Goal: Information Seeking & Learning: Check status

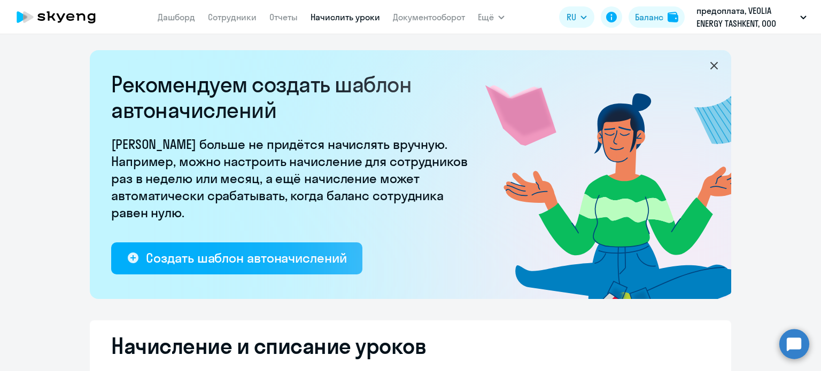
select select "10"
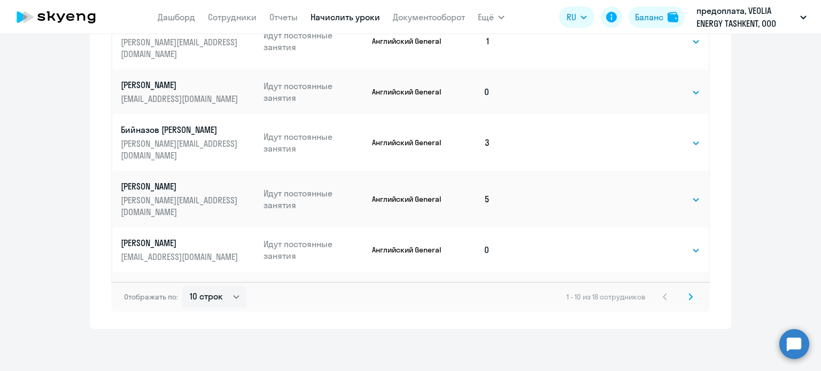
click at [411, 11] on app-menu-item-link "Документооборот" at bounding box center [429, 17] width 72 height 13
click at [448, 13] on link "Документооборот" at bounding box center [429, 17] width 72 height 11
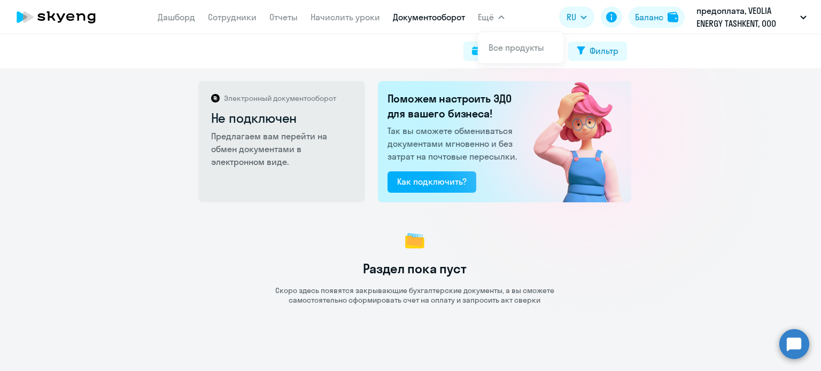
click at [491, 10] on button "Ещё" at bounding box center [491, 16] width 27 height 21
click at [478, 10] on button "Ещё" at bounding box center [491, 16] width 27 height 21
click at [500, 21] on button "Ещё" at bounding box center [491, 16] width 27 height 21
click at [504, 48] on link "Все продукты" at bounding box center [516, 47] width 56 height 11
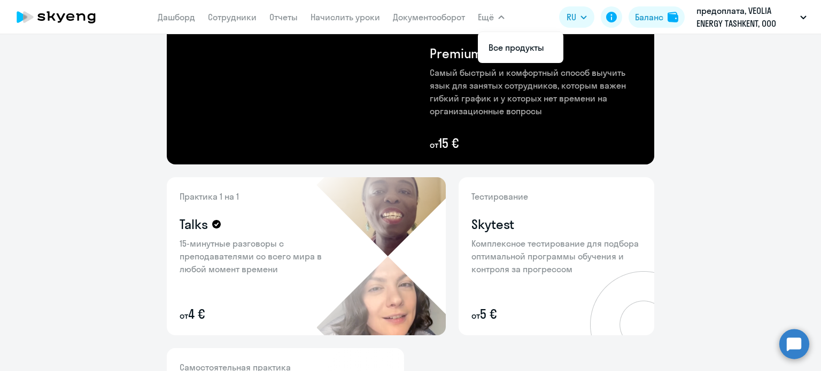
scroll to position [256, 0]
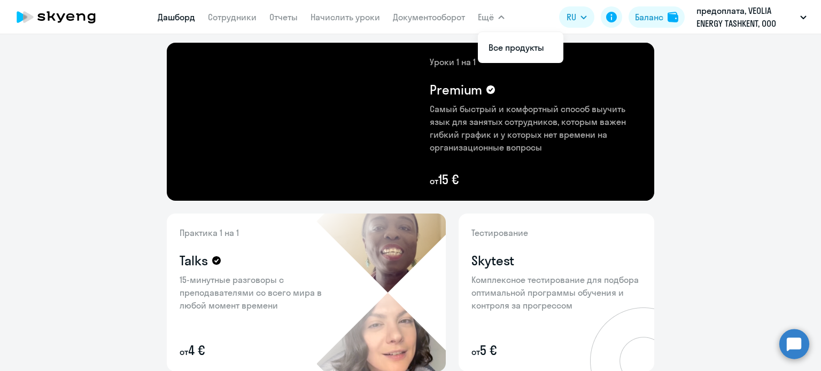
drag, startPoint x: 171, startPoint y: 23, endPoint x: 170, endPoint y: 16, distance: 7.1
click at [169, 20] on app-menu-item-link "Дашборд" at bounding box center [176, 17] width 37 height 13
click at [170, 15] on link "Дашборд" at bounding box center [176, 17] width 37 height 11
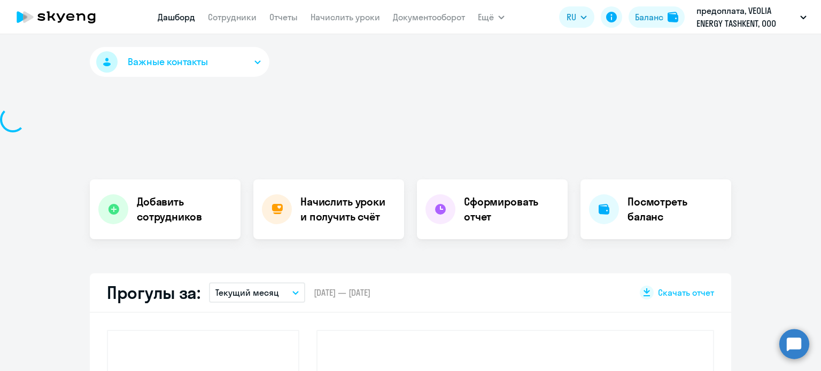
drag, startPoint x: 61, startPoint y: 83, endPoint x: 58, endPoint y: 74, distance: 9.5
click at [59, 79] on div "Важные контакты Добавить сотрудников Начислить уроки и получить счёт Сформирова…" at bounding box center [410, 202] width 821 height 337
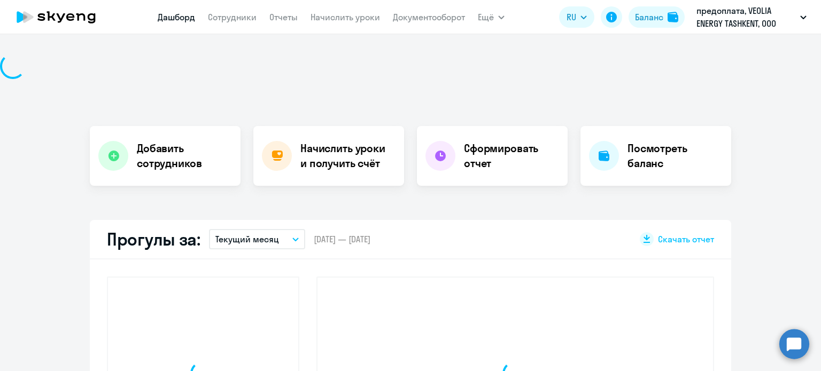
click at [68, 98] on div "Важные контакты Добавить сотрудников Начислить уроки и получить счёт Сформирова…" at bounding box center [410, 202] width 821 height 337
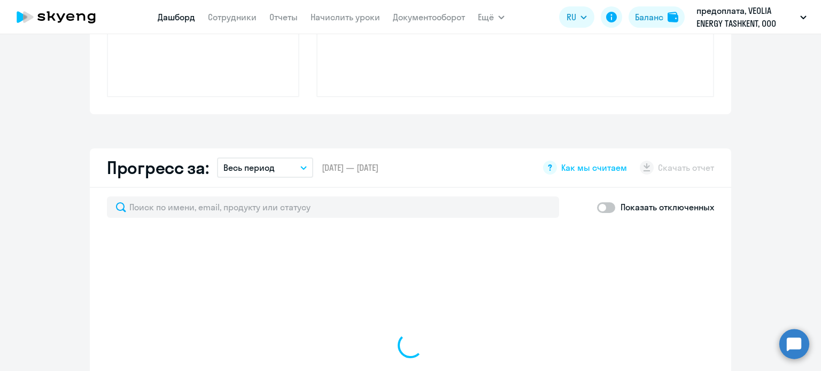
scroll to position [502, 0]
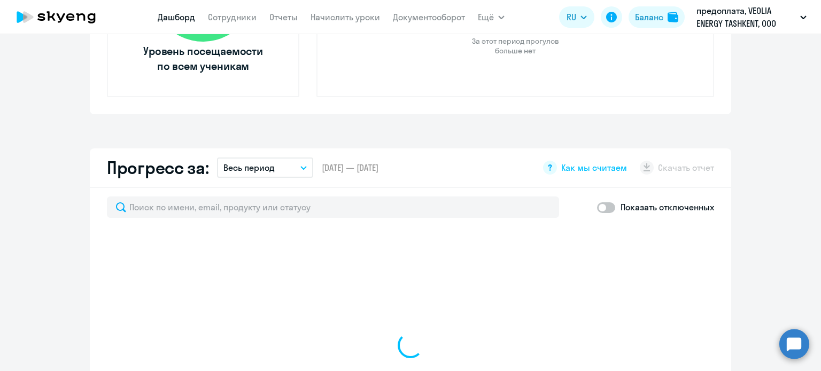
select select "30"
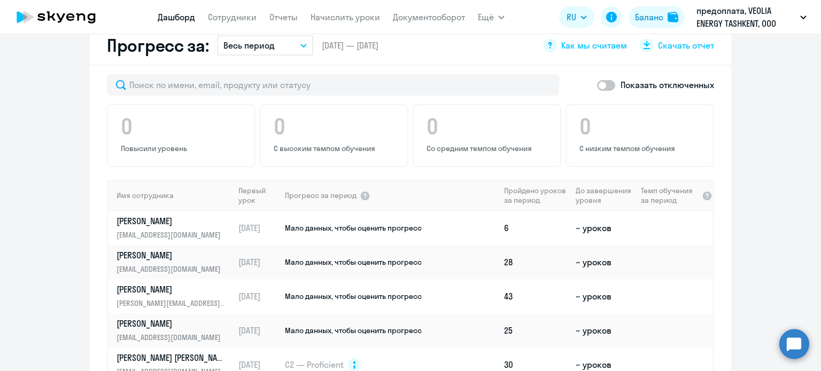
scroll to position [623, 0]
click at [292, 8] on nav "[PERSON_NAME] Отчеты Начислить уроки Документооборот" at bounding box center [311, 16] width 307 height 21
click at [288, 13] on link "Отчеты" at bounding box center [283, 17] width 28 height 11
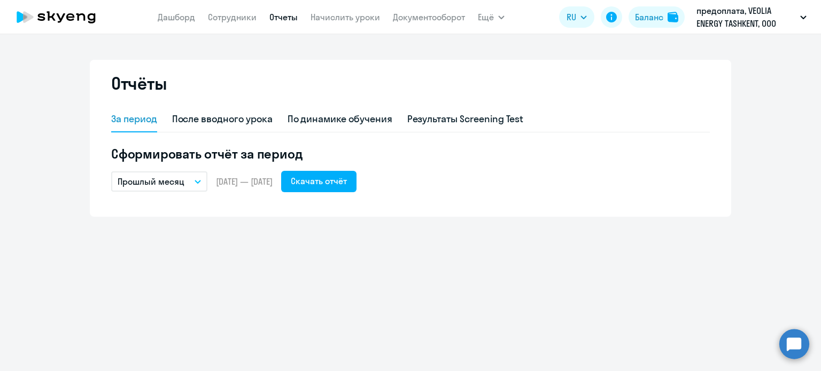
click at [174, 9] on nav "[PERSON_NAME] Отчеты Начислить уроки Документооборот" at bounding box center [311, 16] width 307 height 21
click at [176, 18] on link "Дашборд" at bounding box center [176, 17] width 37 height 11
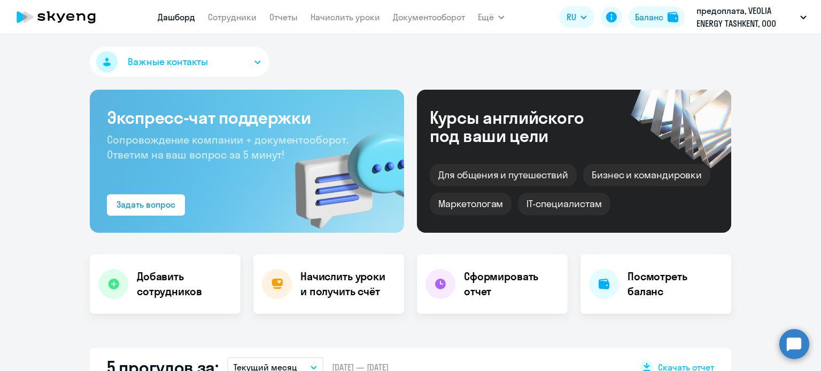
select select "30"
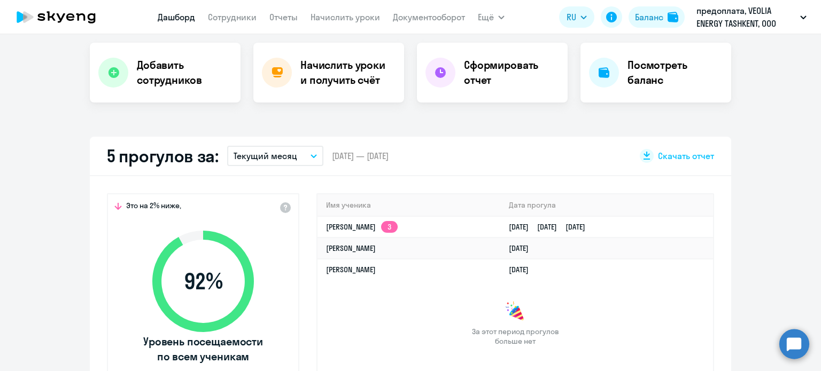
scroll to position [214, 0]
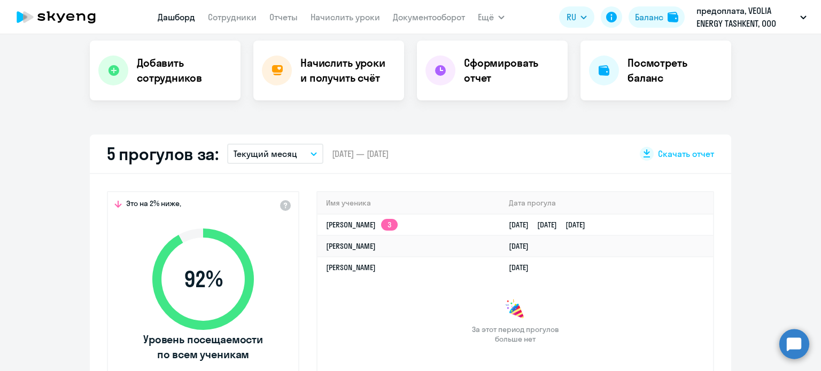
click at [290, 158] on p "Текущий месяц" at bounding box center [265, 153] width 64 height 13
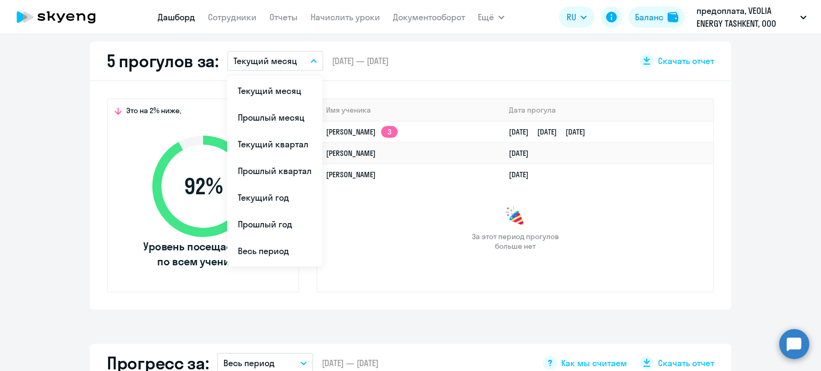
scroll to position [321, 0]
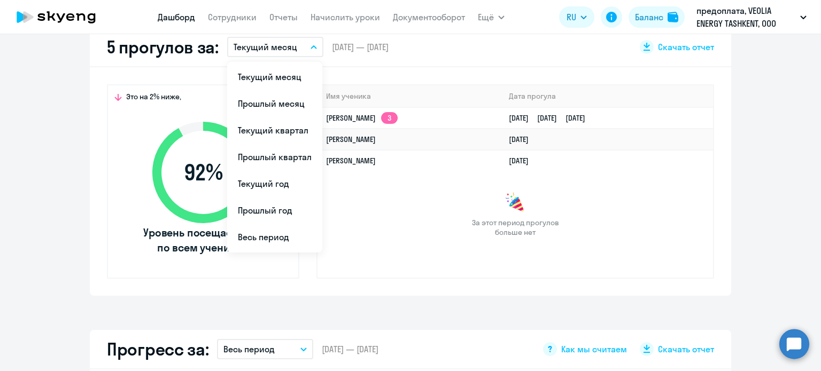
click at [285, 151] on li "Прошлый квартал" at bounding box center [274, 157] width 95 height 27
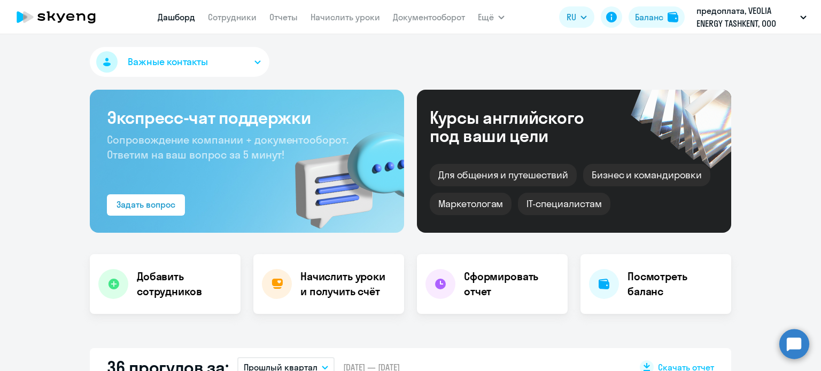
scroll to position [53, 0]
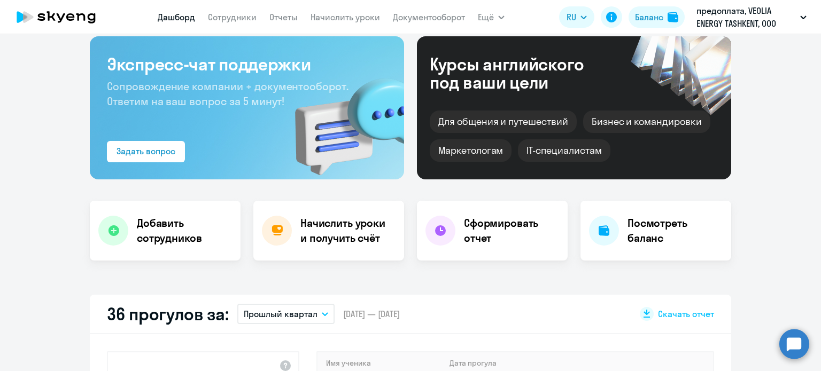
click at [280, 318] on p "Прошлый квартал" at bounding box center [281, 314] width 74 height 13
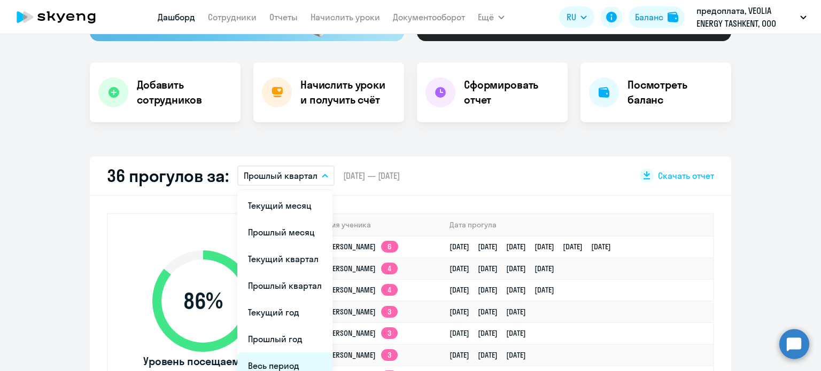
scroll to position [267, 0]
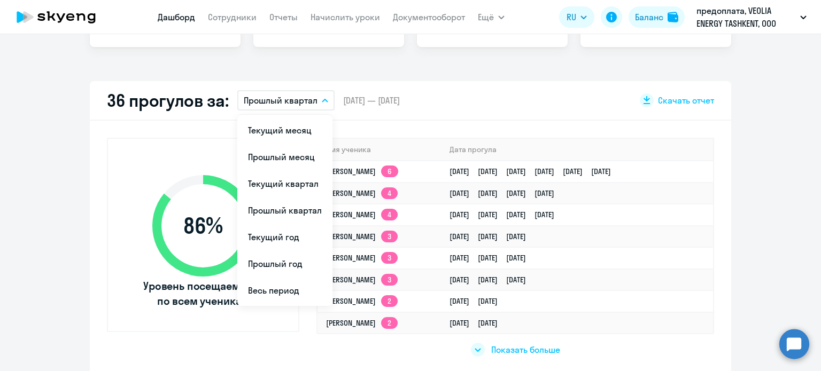
click at [294, 284] on li "Весь период" at bounding box center [284, 290] width 95 height 27
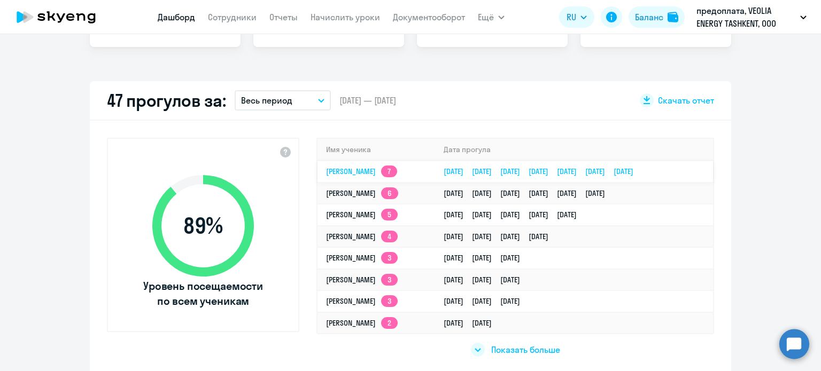
click at [659, 177] on td "[DATE] [DATE] [DATE] [DATE] [DATE] [DATE] [DATE]" at bounding box center [574, 172] width 278 height 22
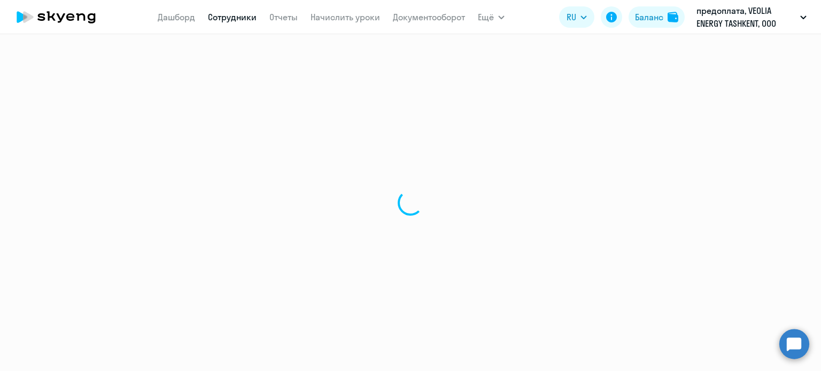
select select "english"
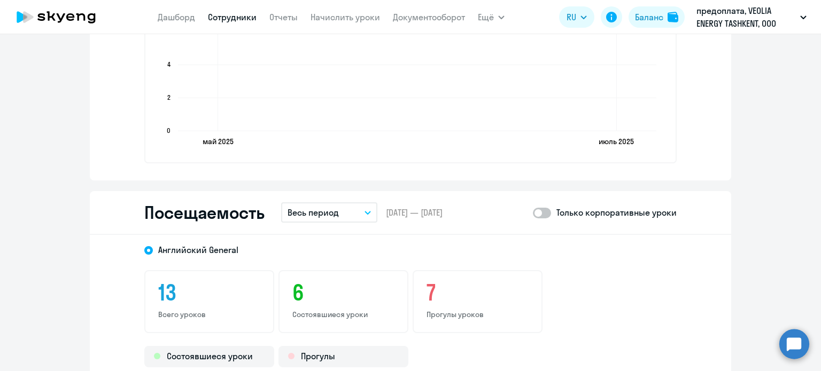
scroll to position [908, 0]
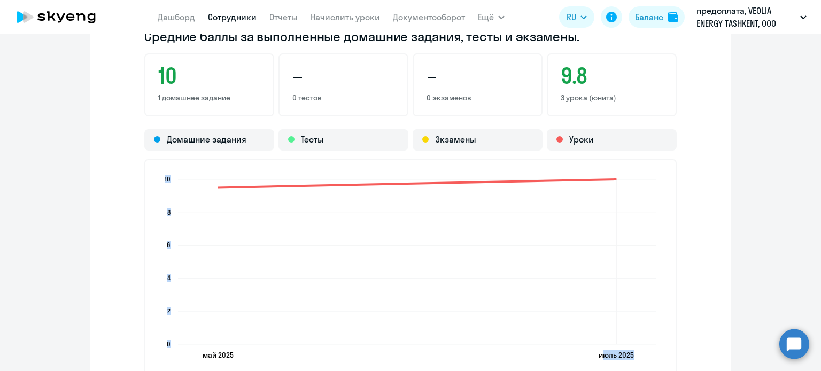
drag, startPoint x: 607, startPoint y: 180, endPoint x: 540, endPoint y: 177, distance: 66.8
click at [540, 177] on icon "[DATE] [DATE] [DATE] [DATE] 0 0 2 2 4 4 6 6 8 8 10 10" at bounding box center [411, 268] width 508 height 188
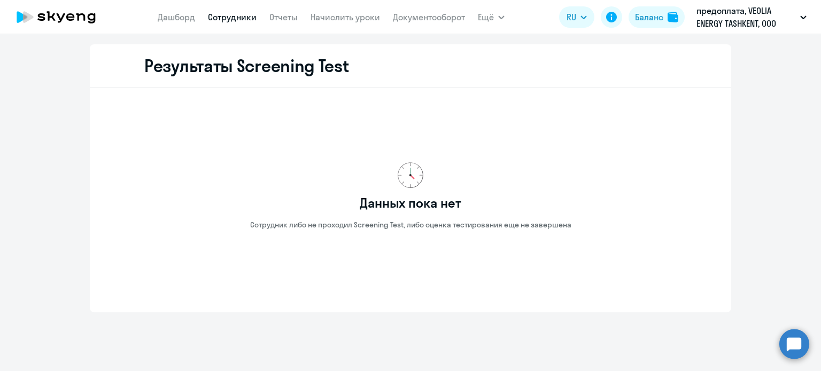
scroll to position [1717, 0]
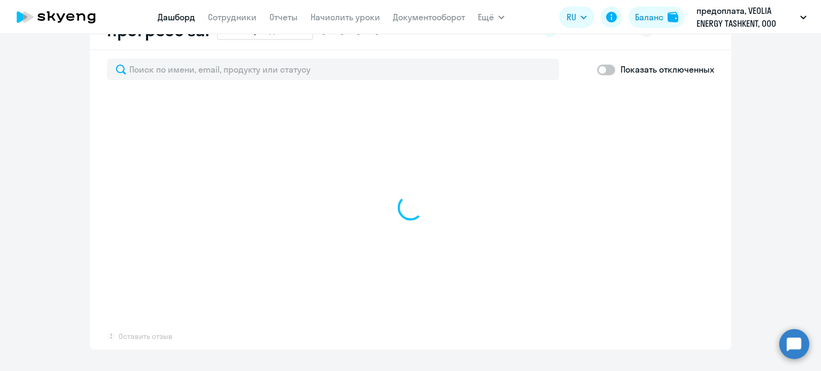
scroll to position [640, 0]
select select "30"
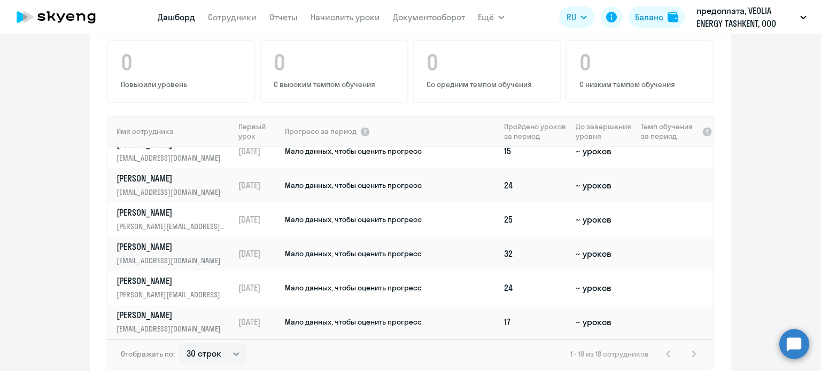
scroll to position [730, 0]
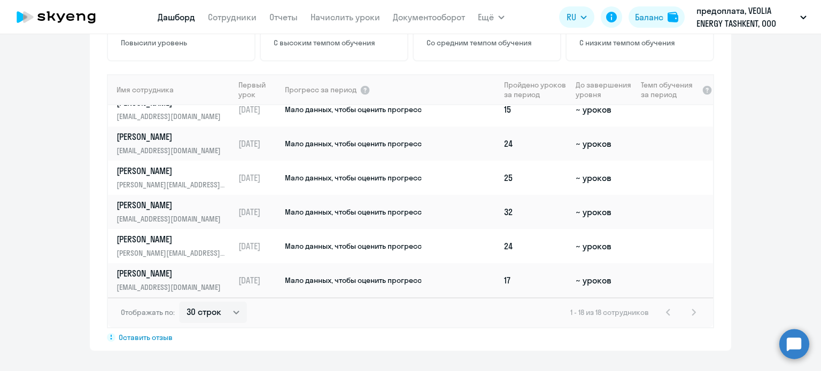
click at [733, 138] on app-progress-dashboard "Прогресс за: Весь период – [DATE] — [DATE] Как мы считаем Скачать отчет Показат…" at bounding box center [410, 135] width 821 height 431
